Goal: Find specific page/section: Find specific page/section

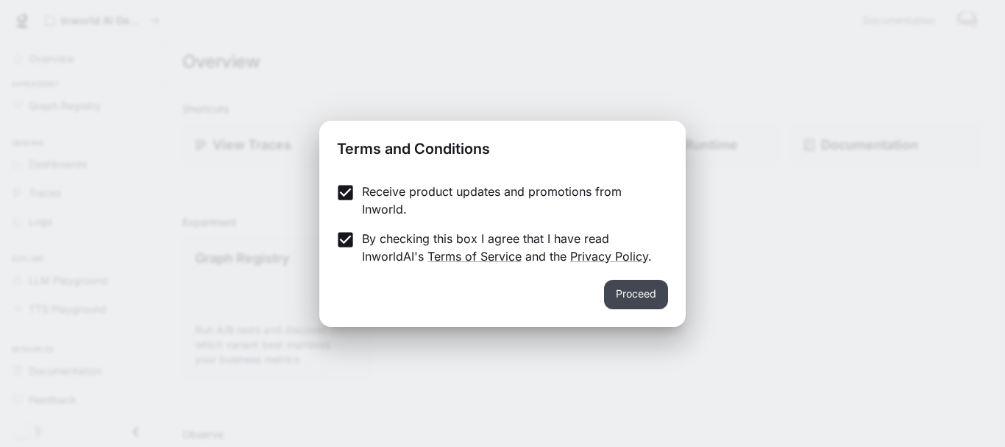
click at [628, 291] on button "Proceed" at bounding box center [636, 294] width 64 height 29
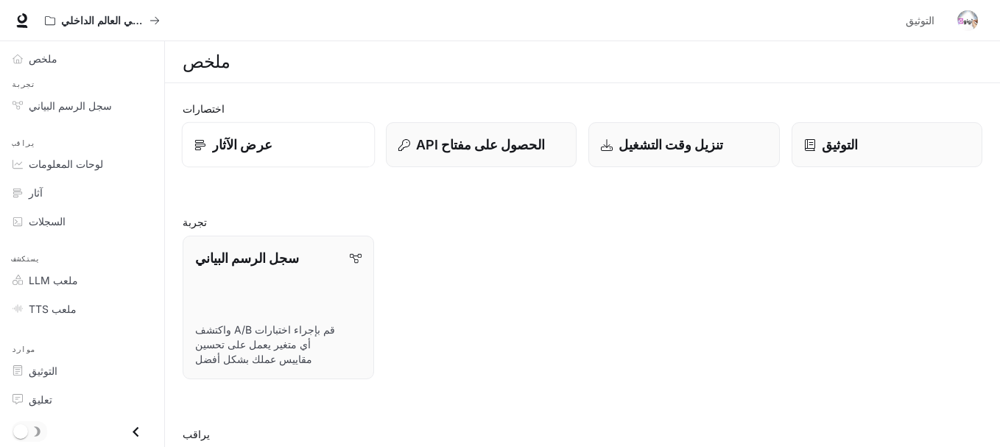
click at [233, 163] on link "عرض الآثار" at bounding box center [278, 145] width 193 height 46
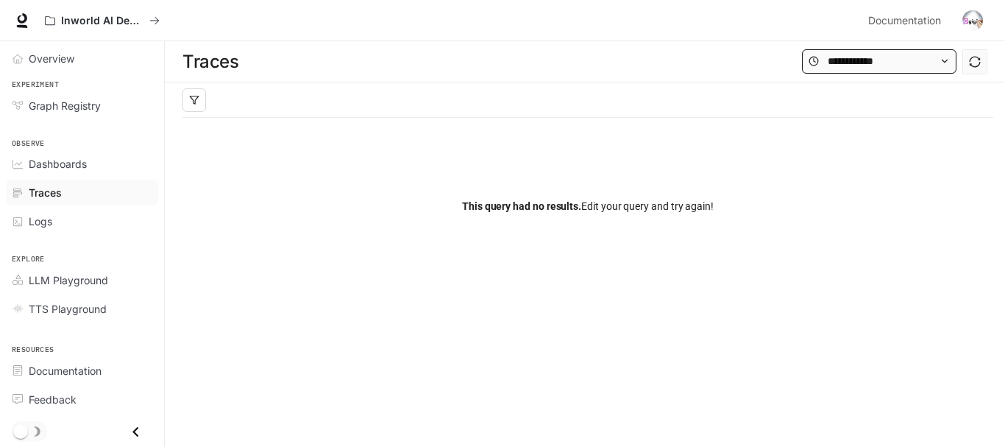
click at [944, 57] on icon at bounding box center [945, 61] width 10 height 10
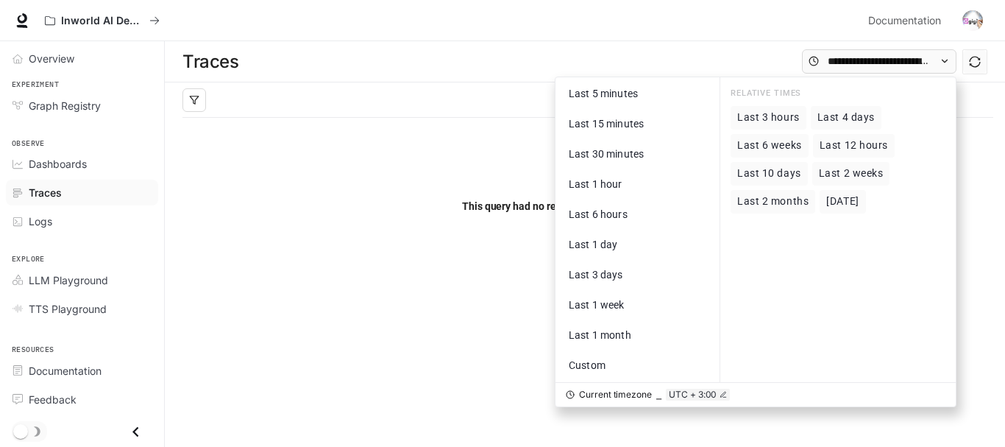
click at [382, 175] on div "This query had no results. Edit your query and try again!" at bounding box center [588, 206] width 811 height 177
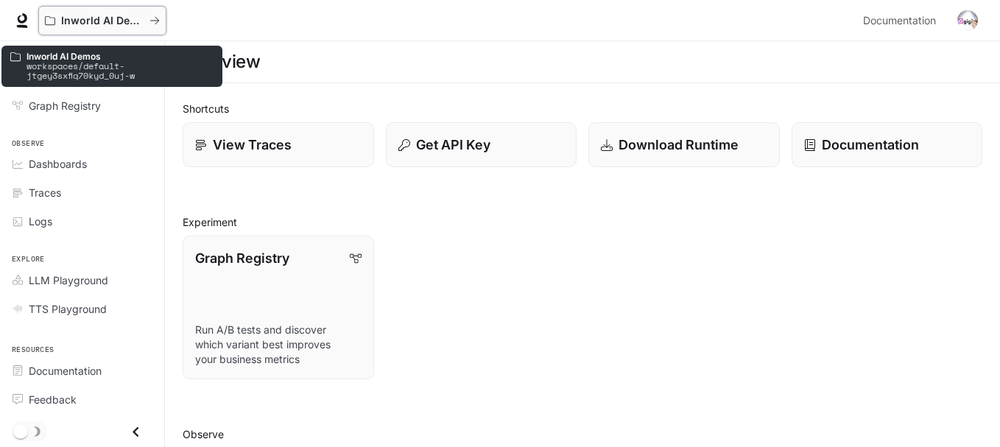
click at [80, 28] on button "Inworld AI Demos" at bounding box center [102, 20] width 128 height 29
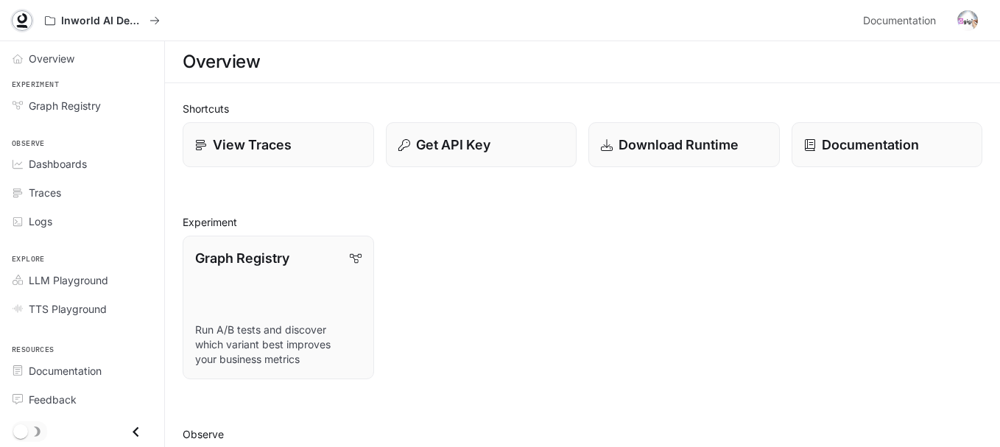
click at [20, 24] on icon at bounding box center [22, 20] width 15 height 15
